Goal: Information Seeking & Learning: Learn about a topic

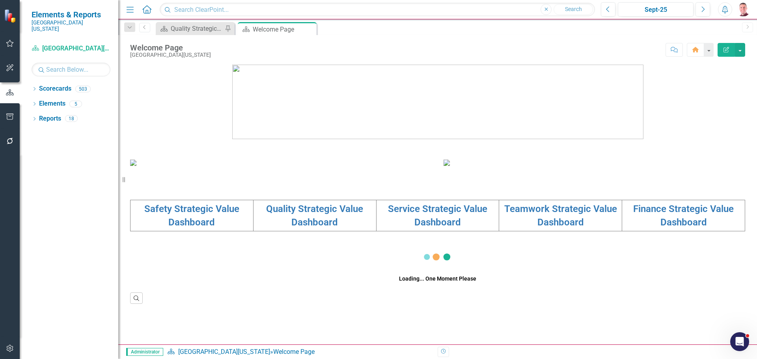
scroll to position [79, 0]
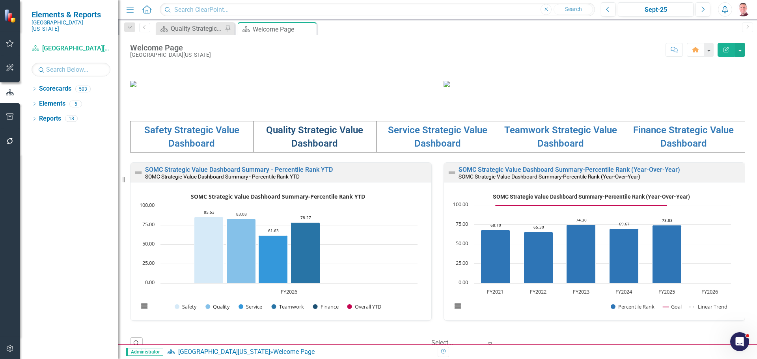
click at [310, 149] on link "Quality Strategic Value Dashboard" at bounding box center [314, 137] width 97 height 24
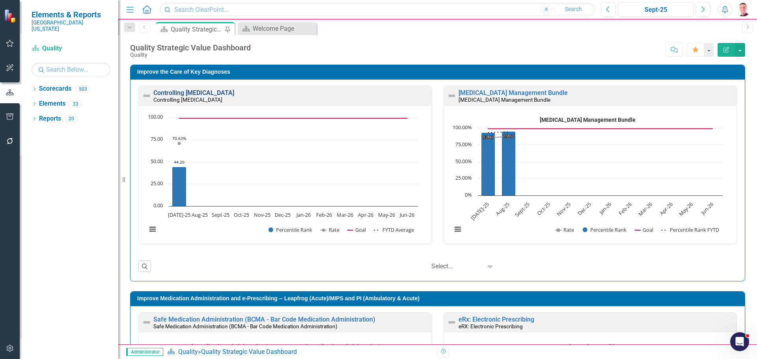
click at [209, 93] on link "Controlling [MEDICAL_DATA]" at bounding box center [193, 92] width 81 height 7
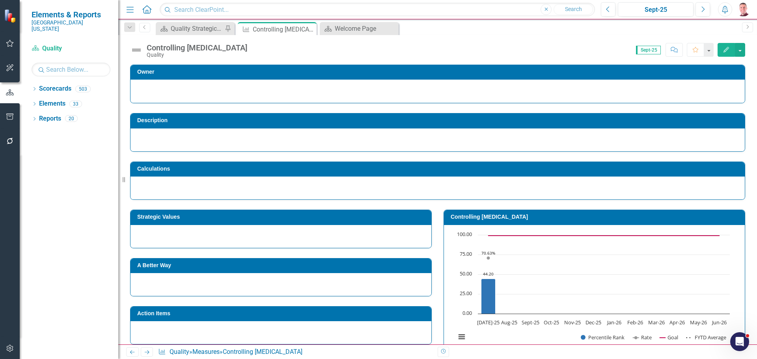
click at [456, 138] on div at bounding box center [438, 140] width 615 height 23
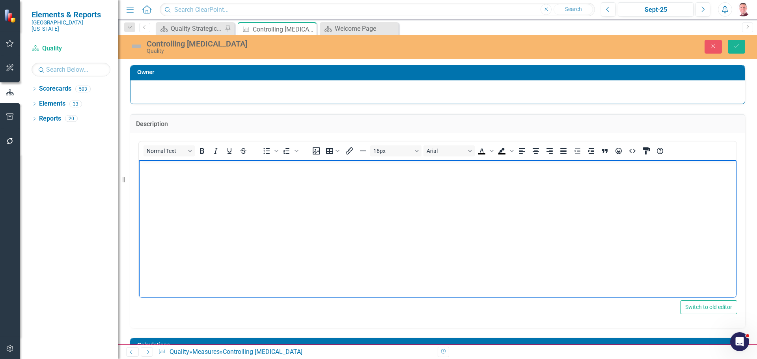
click at [222, 185] on body "Rich Text Area. Press ALT-0 for help." at bounding box center [438, 219] width 598 height 118
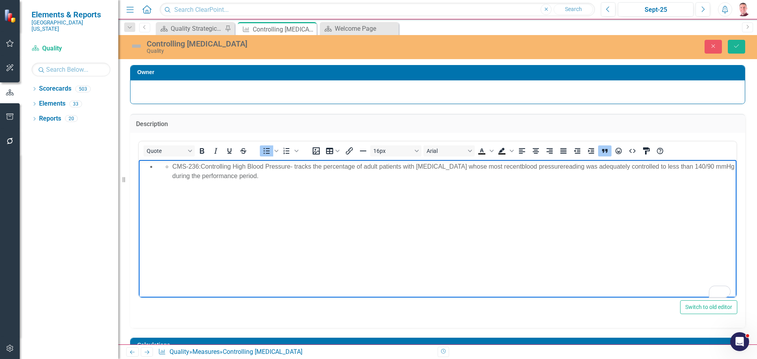
click at [172, 167] on ul "CMS-236: Controlling High Blood Pressure - tracks the percentage of adult patie…" at bounding box center [446, 171] width 578 height 19
click at [164, 166] on ul "CMS-236: Controlling High Blood Pressure - tracks the percentage of adult patie…" at bounding box center [446, 171] width 578 height 19
drag, startPoint x: 172, startPoint y: 168, endPoint x: 190, endPoint y: 168, distance: 17.8
click at [177, 168] on div "CMS-236: Controlling High Blood Pressure - tracks the percentage of adult patie…" at bounding box center [453, 171] width 562 height 19
click at [191, 168] on div "CMS-236: Controlling High Blood Pressure - tracks the percentage of adult patie…" at bounding box center [453, 171] width 562 height 19
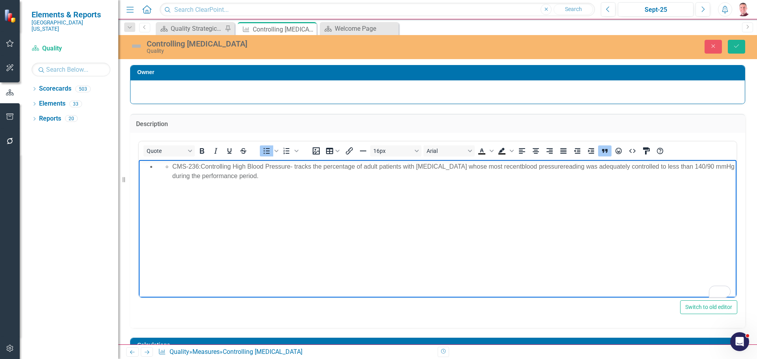
click at [174, 165] on div "CMS-236: Controlling High Blood Pressure - tracks the percentage of adult patie…" at bounding box center [453, 171] width 562 height 19
click at [178, 165] on div "CMS-236: Controlling High Blood Pressure - tracks the percentage of adult patie…" at bounding box center [453, 171] width 562 height 19
click at [157, 168] on li "MS-236: Controlling High Blood Pressure - tracks the percentage of adult patien…" at bounding box center [446, 171] width 578 height 19
click at [153, 166] on ul "MS-236: Controlling High Blood Pressure - tracks the percentage of adult patien…" at bounding box center [438, 171] width 594 height 19
click at [321, 188] on body "CMS-236: Controlling High Blood Pressure - tracks the percentage of adult patie…" at bounding box center [438, 219] width 598 height 118
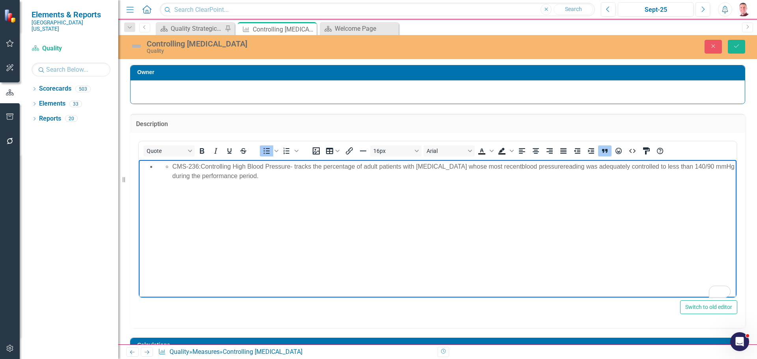
drag, startPoint x: 290, startPoint y: 179, endPoint x: 160, endPoint y: 168, distance: 130.6
click at [160, 168] on ul "CMS-236: Controlling High Blood Pressure - tracks the percentage of adult patie…" at bounding box center [446, 171] width 578 height 19
click at [376, 166] on p "CMS-236: Controlling High Blood Pressure - tracks the percentage of adult patie…" at bounding box center [438, 171] width 594 height 19
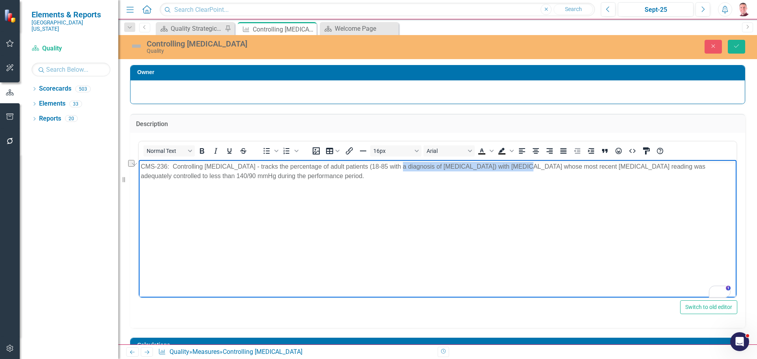
drag, startPoint x: 514, startPoint y: 166, endPoint x: 398, endPoint y: 164, distance: 115.6
click at [398, 164] on p "CMS-236: Controlling High Blood Pressure - tracks the percentage of adult patie…" at bounding box center [438, 171] width 594 height 19
click at [448, 170] on p "CMS-236: Controlling High Blood Pressure - tracks the percentage of adult patie…" at bounding box center [438, 171] width 594 height 19
click at [451, 168] on p "CMS-236: Controlling High Blood Pressure - tracks the percentage of adult patie…" at bounding box center [438, 171] width 594 height 19
click at [595, 187] on body "CMS-236: Controlling High Blood Pressure - tracks the percentage of adult patie…" at bounding box center [438, 219] width 598 height 118
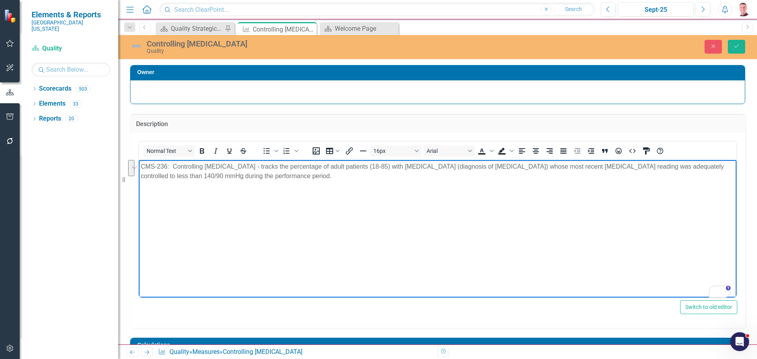
drag, startPoint x: 335, startPoint y: 176, endPoint x: 407, endPoint y: 319, distance: 160.3
click at [268, 160] on html "CMS-236: Controlling High Blood Pressure - tracks the percentage of adult patie…" at bounding box center [438, 219] width 598 height 118
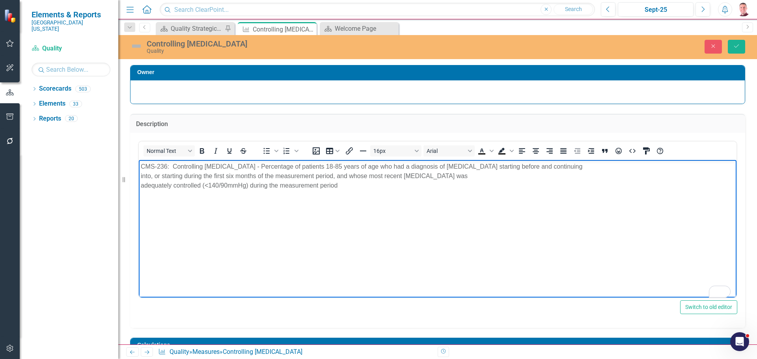
click at [620, 168] on p "CMS-236: Controlling High Blood Pressure - Percentage of patients 18-85 years o…" at bounding box center [438, 176] width 594 height 28
click at [400, 178] on p "CMS-236: Controlling High Blood Pressure - Percentage of patients 18-85 years o…" at bounding box center [438, 176] width 594 height 28
click at [552, 177] on p "CMS-236: Controlling High Blood Pressure - Percentage of patients 18-85 years o…" at bounding box center [438, 171] width 594 height 19
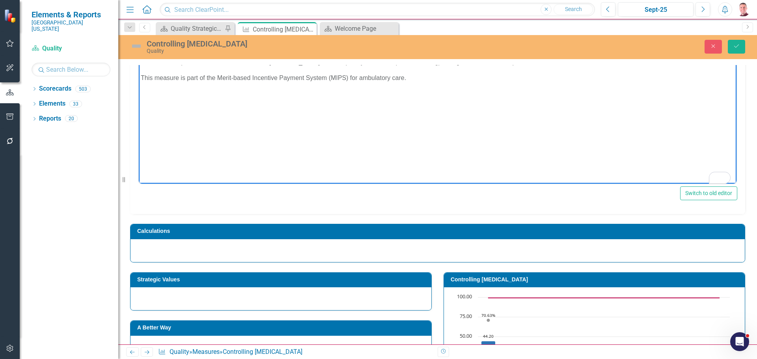
scroll to position [118, 0]
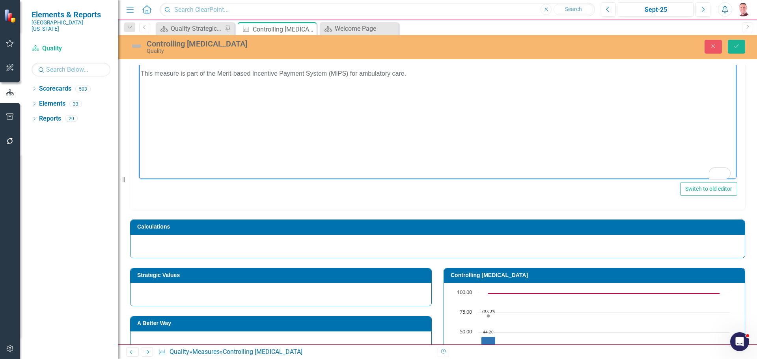
click at [393, 250] on div at bounding box center [438, 246] width 615 height 23
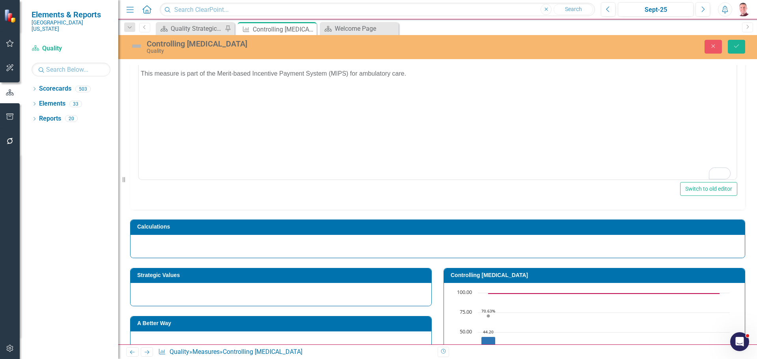
click at [393, 250] on div at bounding box center [438, 246] width 615 height 23
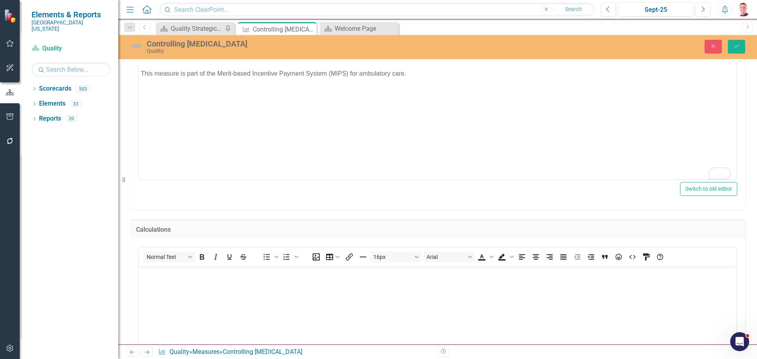
scroll to position [0, 0]
click at [387, 284] on body "Rich Text Area. Press ALT-0 for help." at bounding box center [438, 325] width 598 height 118
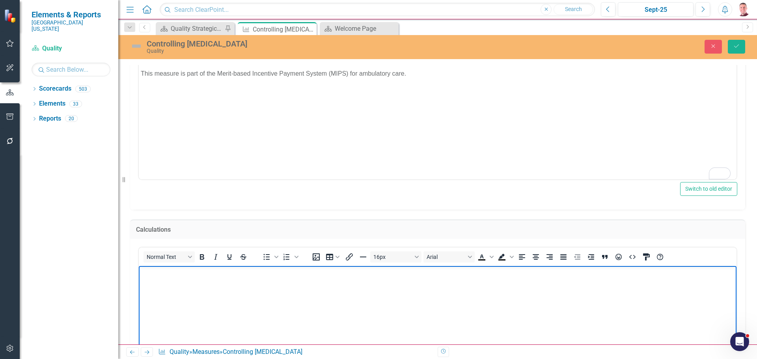
scroll to position [197, 0]
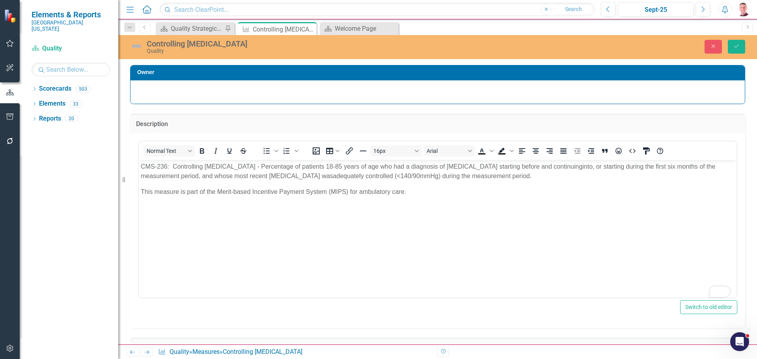
scroll to position [197, 0]
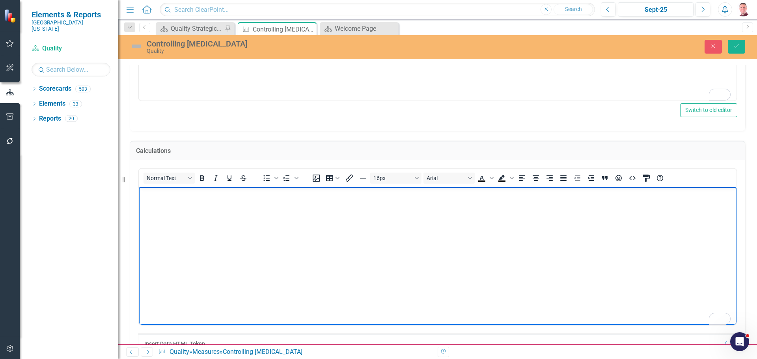
click at [306, 211] on body "To enrich screen reader interactions, please activate Accessibility in Grammarl…" at bounding box center [438, 246] width 598 height 118
click at [241, 194] on p "Numerator:" at bounding box center [438, 193] width 594 height 9
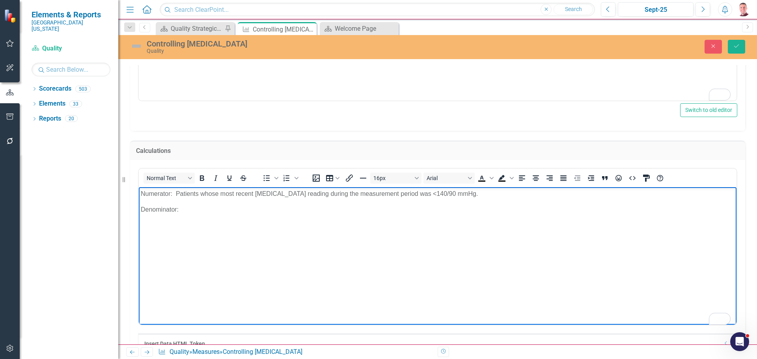
click at [209, 210] on p "Denominator:" at bounding box center [438, 209] width 594 height 9
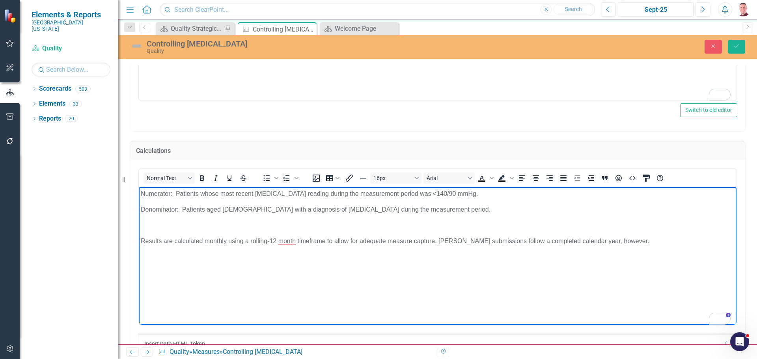
click at [164, 241] on p "Results are calculated monthly using a rolling-12 month timeframe to allow for …" at bounding box center [438, 240] width 594 height 9
click at [548, 239] on p "Results for this measure are calculated monthly using a rolling-12 12-month tim…" at bounding box center [438, 240] width 594 height 9
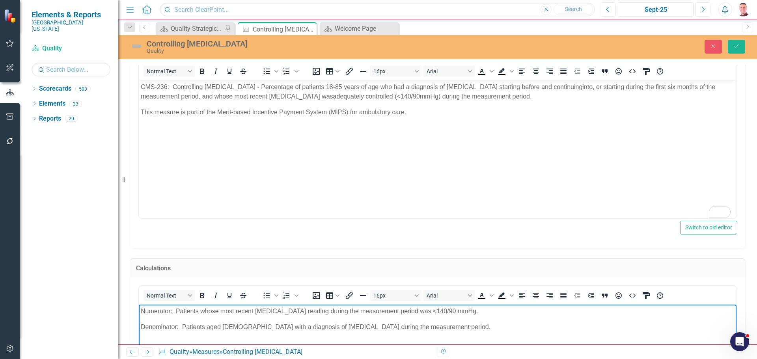
scroll to position [79, 0]
click at [452, 112] on p "This measure is part of the Merit-based Incentive Payment System (MIPS) for amb…" at bounding box center [438, 112] width 594 height 9
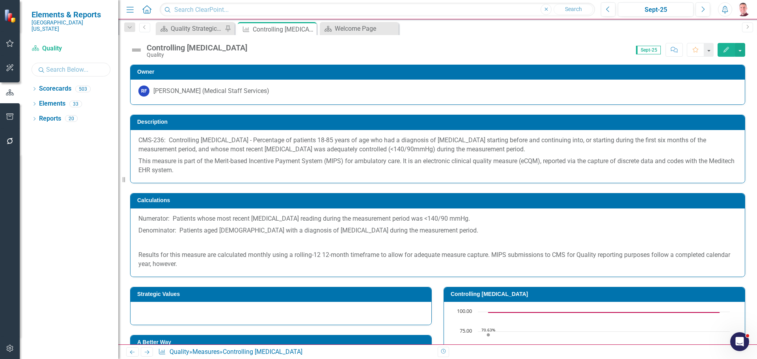
click at [54, 64] on input "text" at bounding box center [71, 70] width 79 height 14
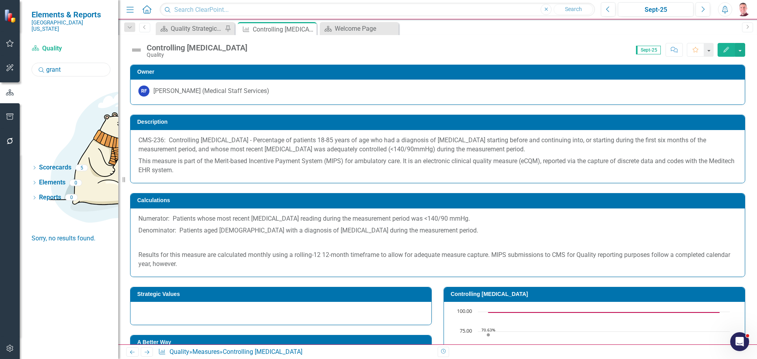
type input "grant"
click at [38, 161] on div "Dropdown Scorecards 3" at bounding box center [75, 168] width 87 height 15
click at [34, 166] on icon "Dropdown" at bounding box center [35, 168] width 6 height 4
click at [67, 204] on link "[PERSON_NAME], NP" at bounding box center [75, 208] width 87 height 9
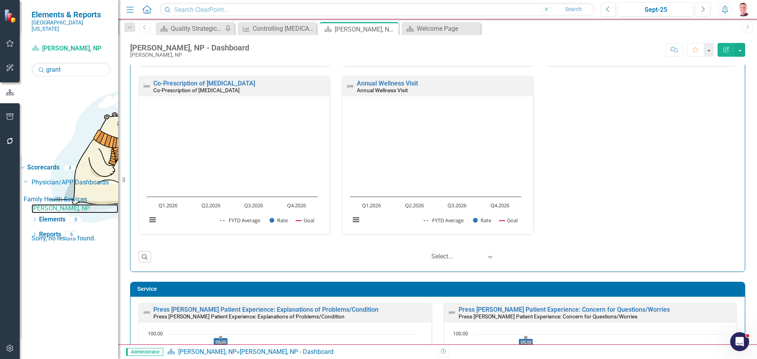
scroll to position [355, 0]
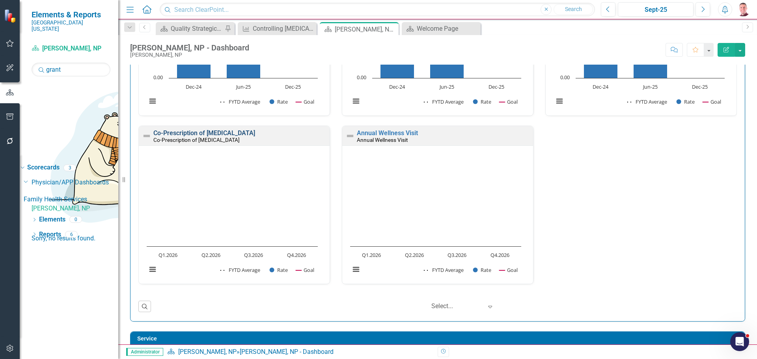
click at [214, 131] on link "Co-Prescription of [MEDICAL_DATA]" at bounding box center [204, 132] width 102 height 7
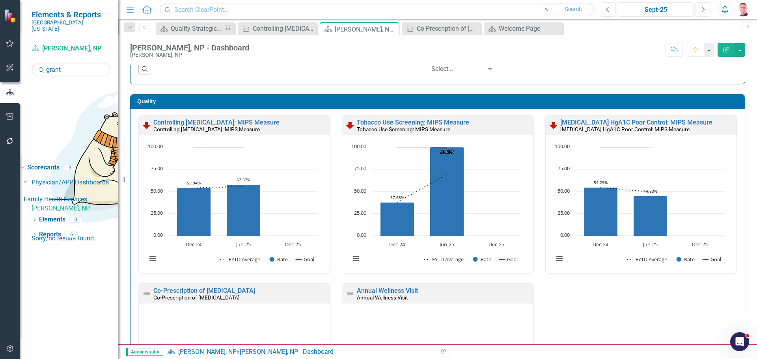
scroll to position [0, 0]
click at [668, 11] on div "Sept-25" at bounding box center [656, 9] width 70 height 9
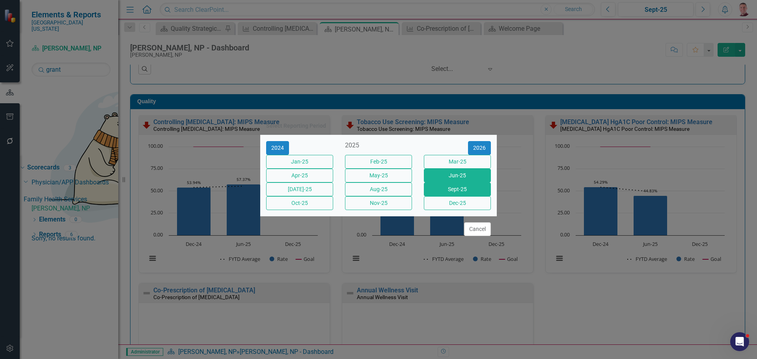
click at [463, 177] on button "Jun-25" at bounding box center [457, 176] width 67 height 14
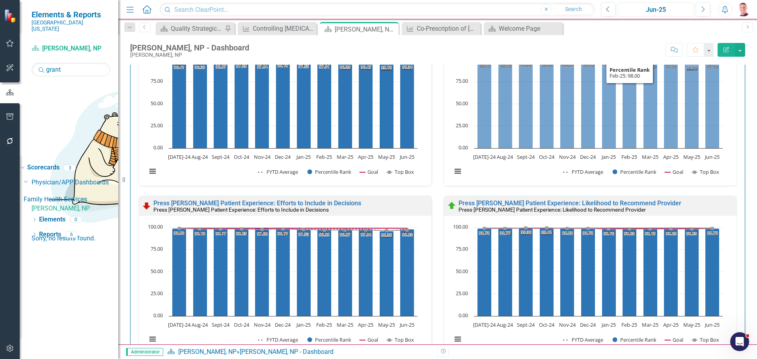
scroll to position [710, 0]
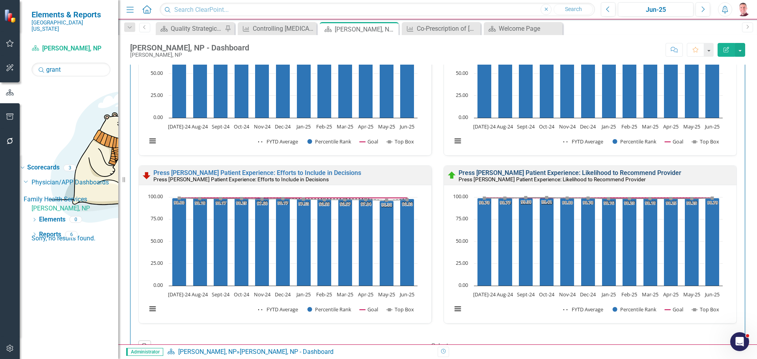
click at [627, 174] on link "Press [PERSON_NAME] Patient Experience: Likelihood to Recommend Provider" at bounding box center [570, 172] width 223 height 7
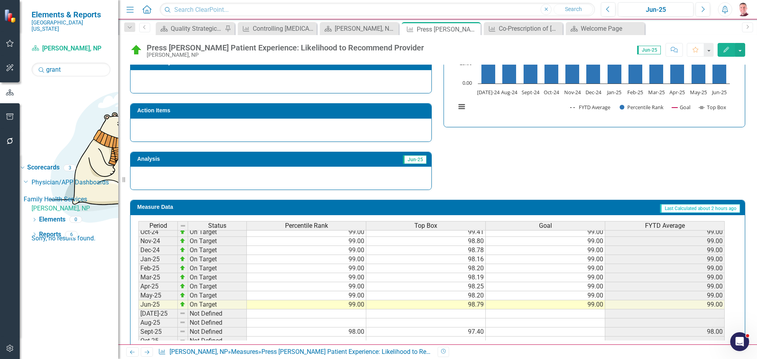
scroll to position [247, 0]
click at [366, 28] on div "[PERSON_NAME], NP - Dashboard" at bounding box center [361, 29] width 52 height 10
